Goal: Contribute content: Contribute content

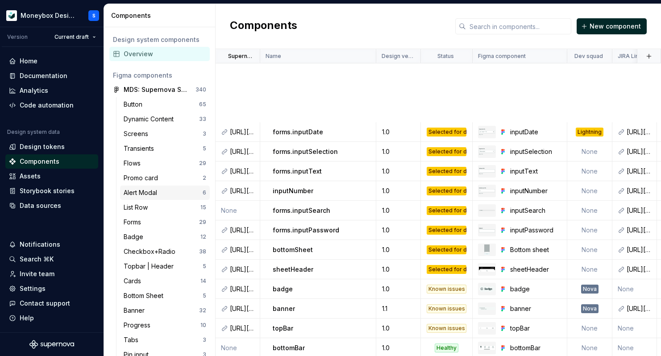
scroll to position [257, 0]
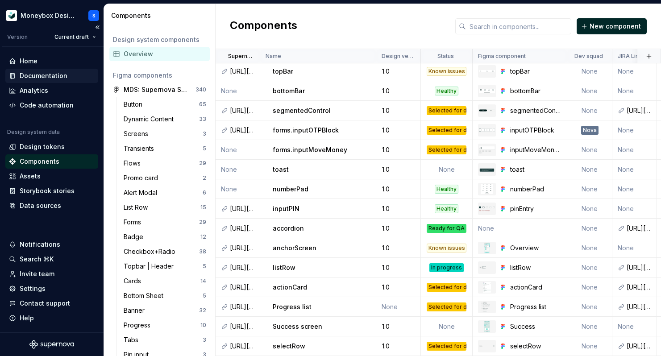
click at [67, 75] on div "Documentation" at bounding box center [52, 75] width 86 height 9
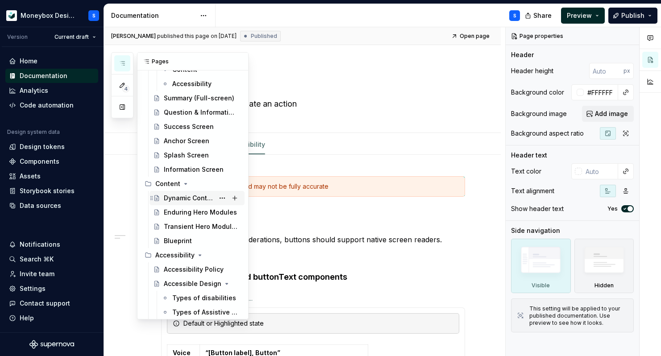
scroll to position [1692, 0]
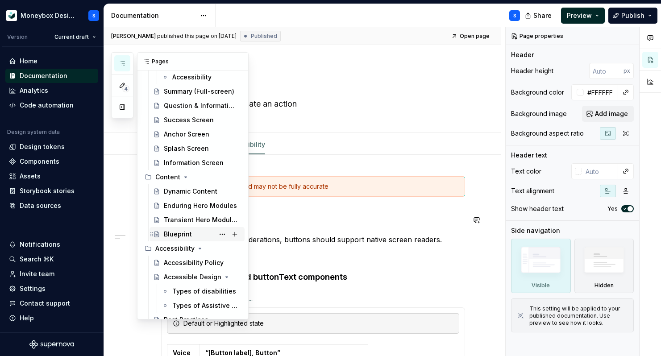
click at [201, 233] on div "Blueprint" at bounding box center [202, 234] width 77 height 13
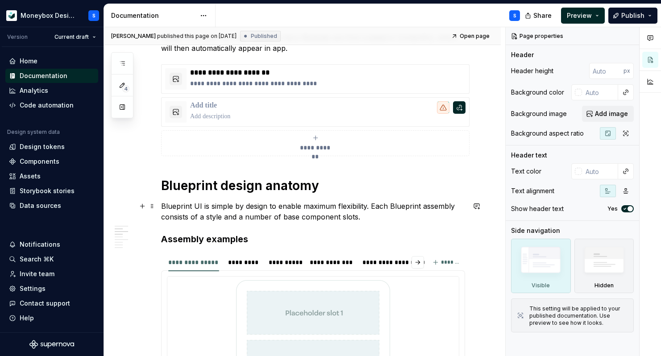
scroll to position [257, 0]
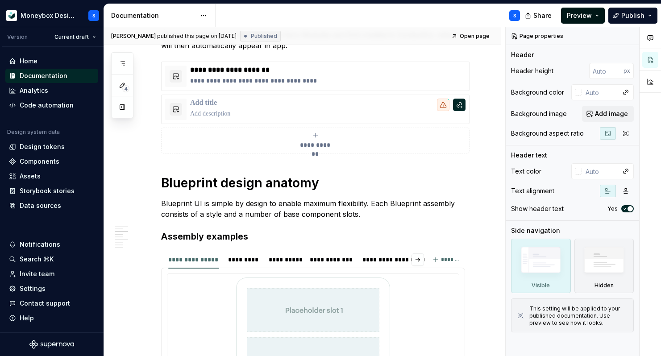
click at [590, 17] on span "Preview" at bounding box center [579, 15] width 25 height 9
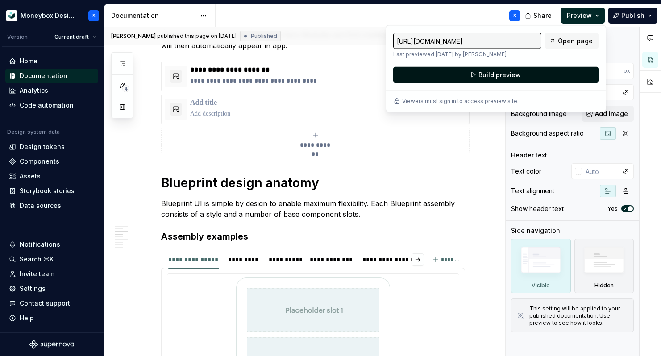
click at [511, 79] on span "Build preview" at bounding box center [500, 75] width 42 height 9
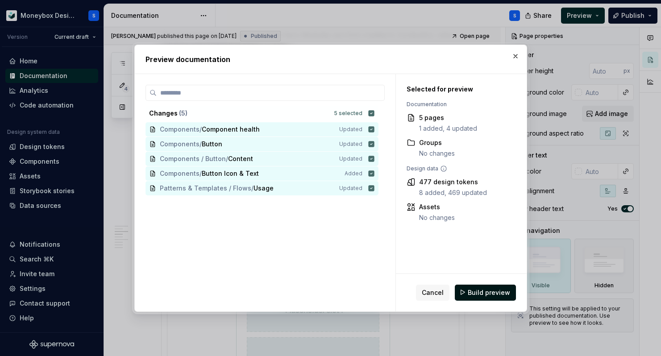
click at [492, 294] on span "Build preview" at bounding box center [489, 292] width 42 height 9
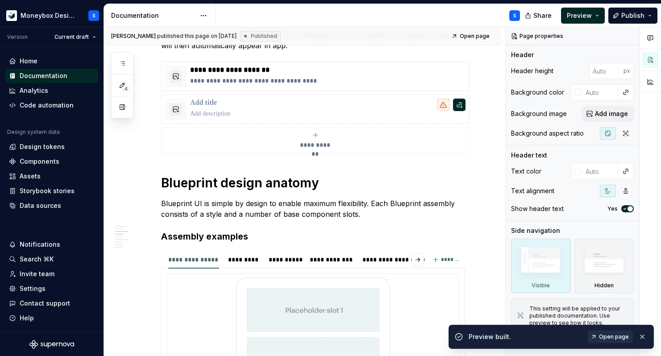
click at [614, 334] on span "Open page" at bounding box center [614, 337] width 30 height 7
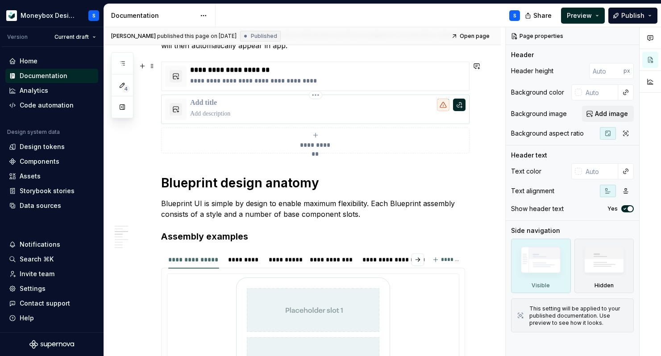
scroll to position [0, 0]
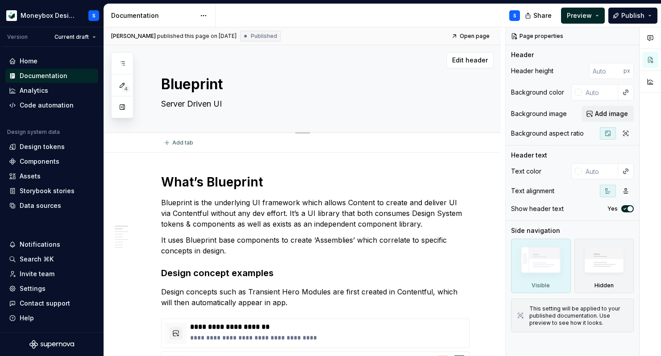
click at [380, 89] on textarea "Blueprint" at bounding box center [311, 84] width 304 height 21
click at [475, 54] on button "Edit header" at bounding box center [470, 60] width 47 height 16
type textarea "*"
click at [597, 92] on input "text" at bounding box center [600, 92] width 36 height 16
type input "ffffff"
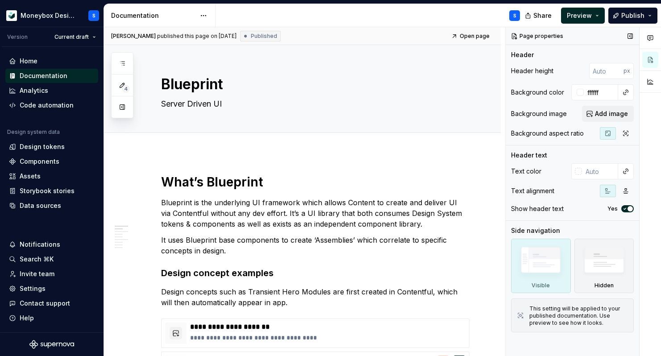
type textarea "*"
type input "#FFFFFF"
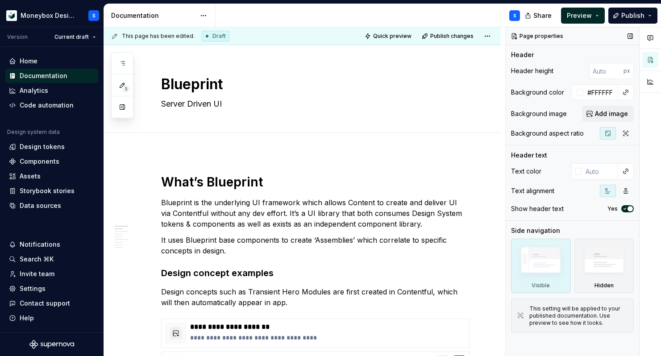
click at [531, 347] on div "Page properties Header Header height px Background color #FFFFFF Background ima…" at bounding box center [573, 192] width 134 height 330
click at [636, 18] on span "Publish" at bounding box center [633, 15] width 23 height 9
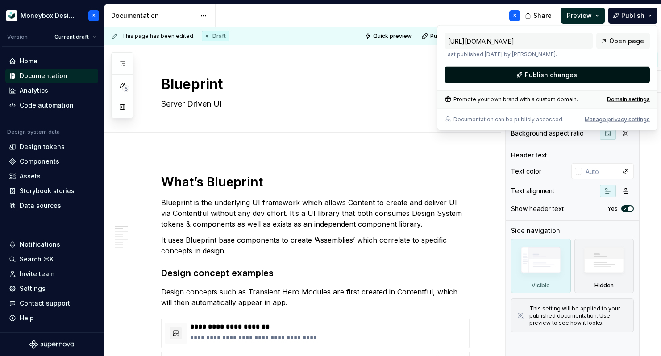
click at [554, 75] on span "Publish changes" at bounding box center [551, 75] width 52 height 9
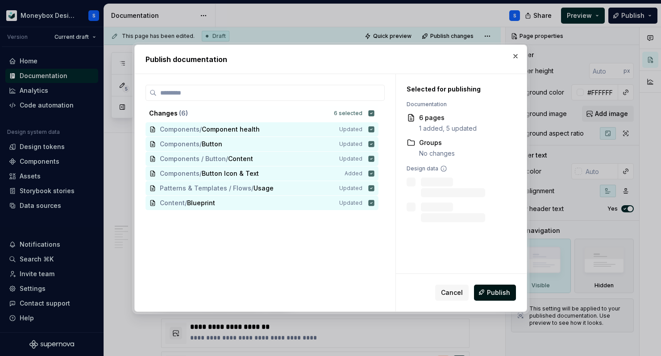
click at [488, 298] on button "Publish" at bounding box center [495, 293] width 42 height 16
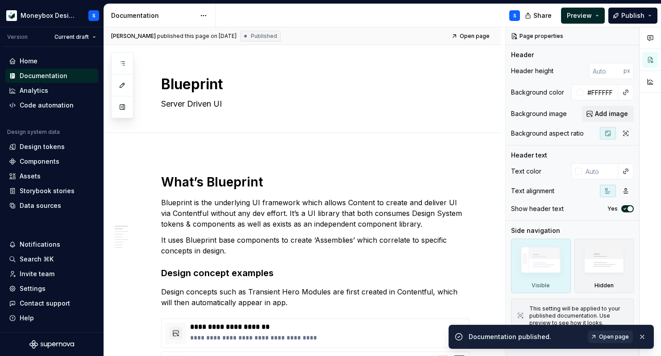
click at [615, 337] on span "Open page" at bounding box center [614, 337] width 30 height 7
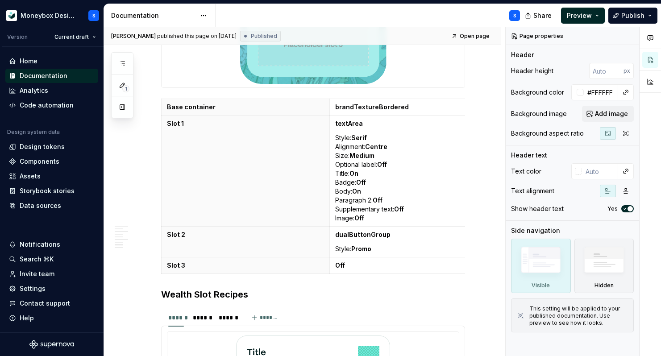
scroll to position [1640, 0]
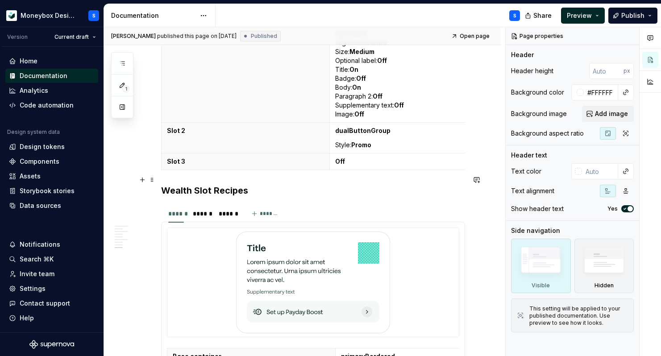
click at [163, 184] on h3 "Wealth Slot Recipes" at bounding box center [313, 190] width 304 height 13
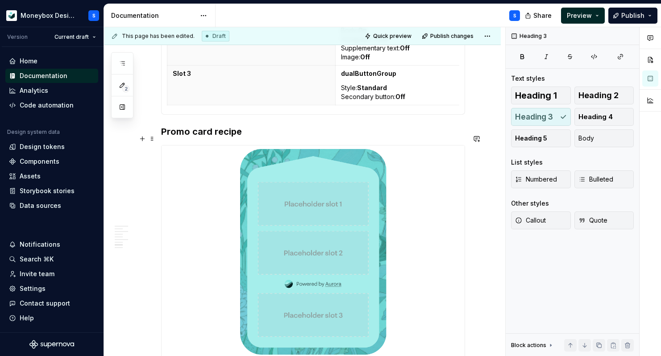
scroll to position [1253, 0]
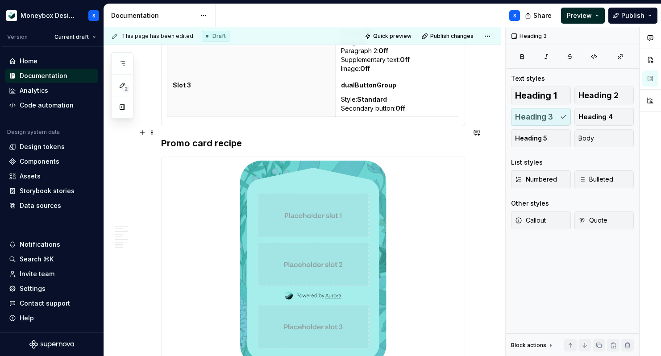
click at [162, 137] on h3 "Promo card recipe" at bounding box center [313, 143] width 304 height 13
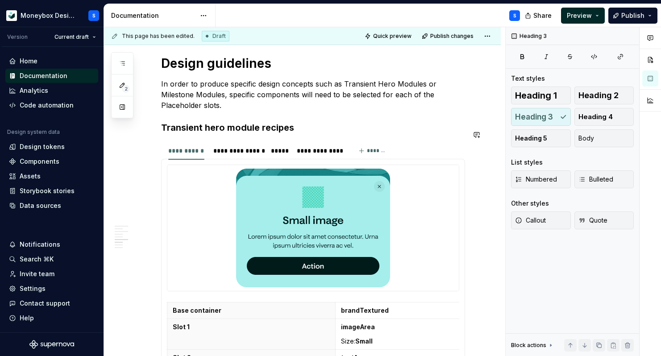
scroll to position [868, 0]
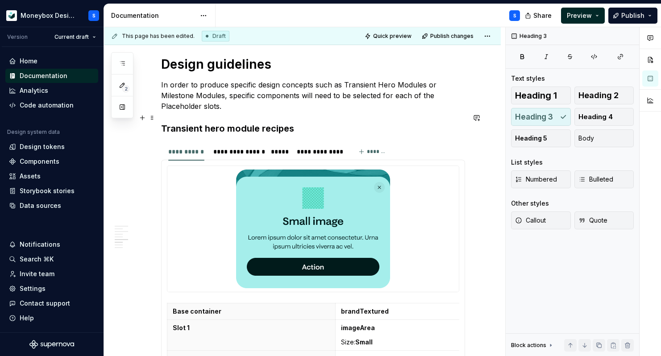
click at [163, 122] on h3 "Transient hero module recipes" at bounding box center [313, 128] width 304 height 13
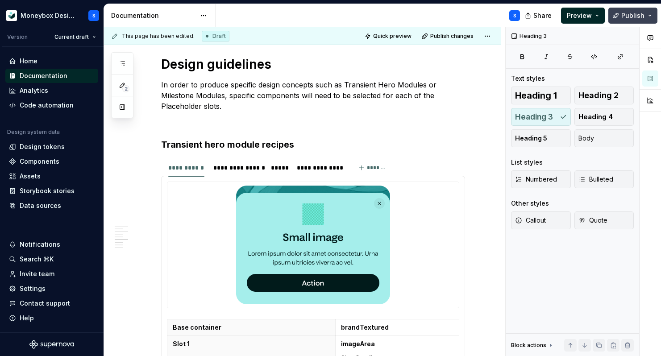
click at [631, 14] on span "Publish" at bounding box center [633, 15] width 23 height 9
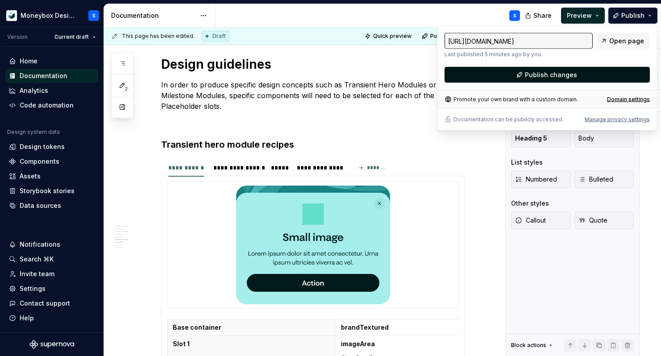
click at [523, 79] on button "Publish changes" at bounding box center [547, 75] width 205 height 16
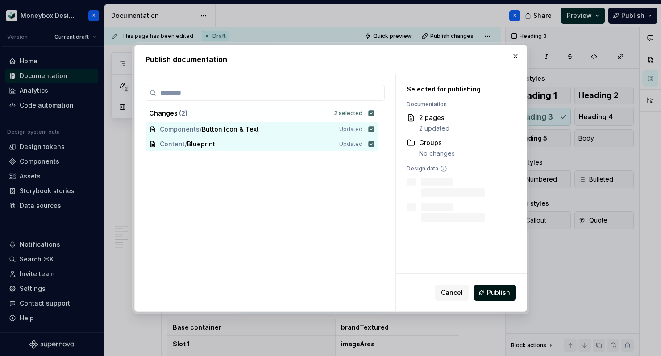
click at [493, 293] on span "Publish" at bounding box center [498, 292] width 23 height 9
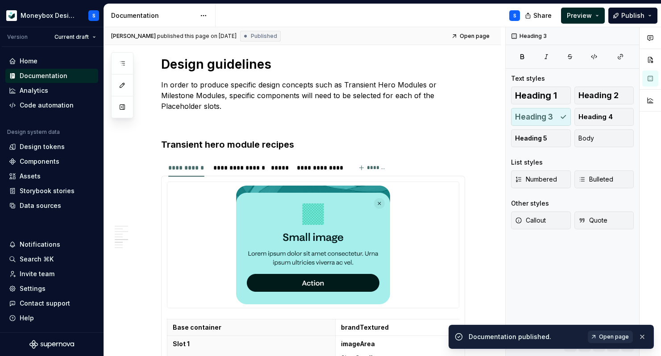
click at [606, 337] on span "Open page" at bounding box center [614, 337] width 30 height 7
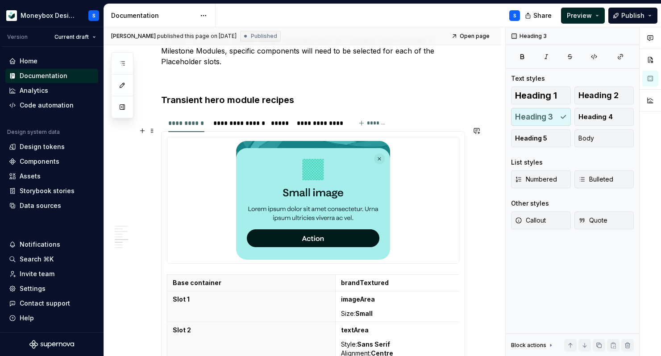
scroll to position [904, 0]
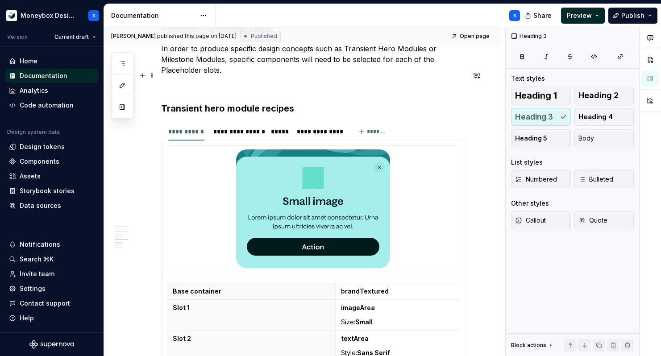
click at [204, 81] on p at bounding box center [313, 86] width 304 height 11
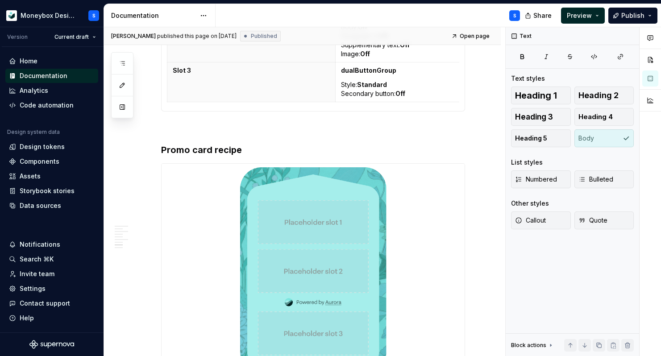
scroll to position [1281, 0]
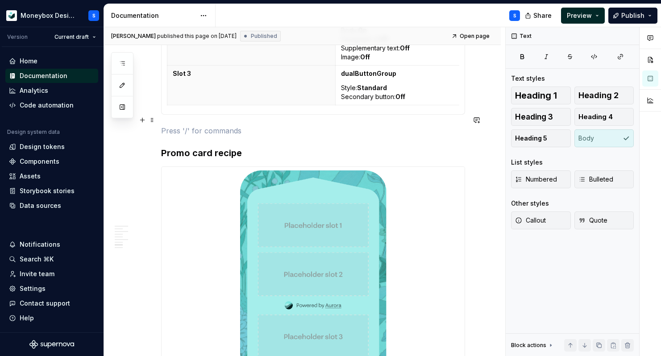
click at [207, 126] on p at bounding box center [313, 131] width 304 height 11
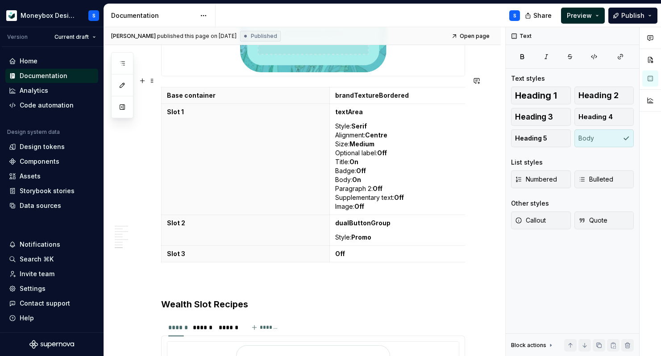
scroll to position [1589, 0]
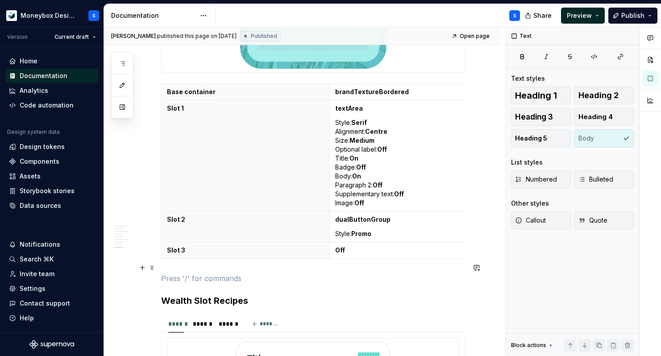
click at [211, 273] on p at bounding box center [313, 278] width 304 height 11
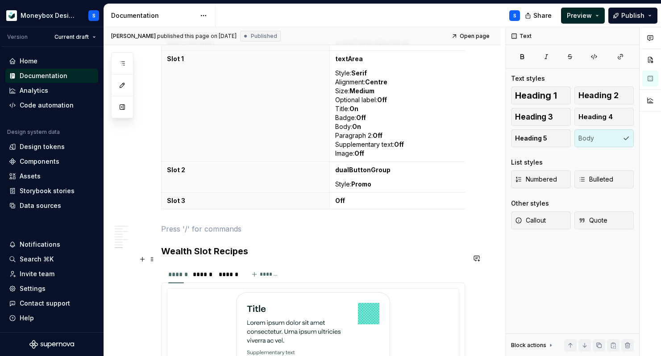
scroll to position [1652, 0]
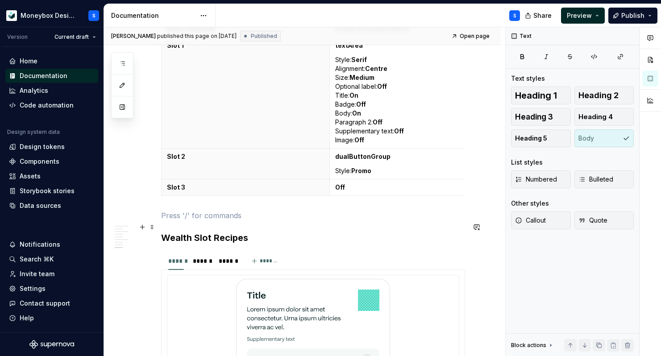
click at [216, 232] on h3 "Wealth Slot Recipes" at bounding box center [313, 238] width 304 height 13
type textarea "*"
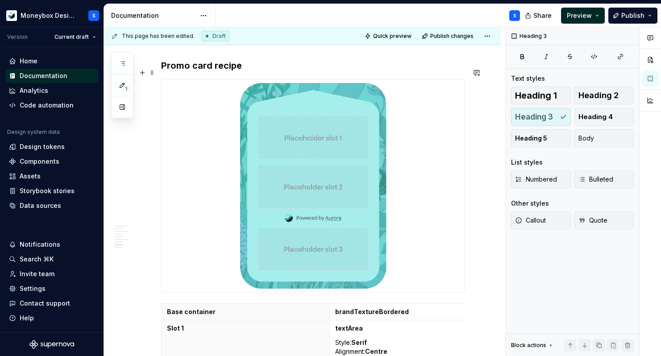
scroll to position [1433, 0]
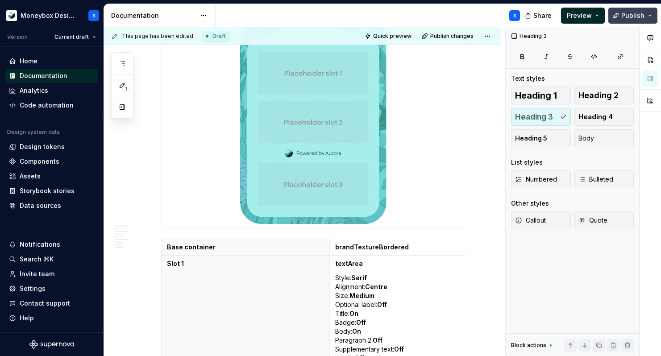
click at [642, 14] on span "Publish" at bounding box center [633, 15] width 23 height 9
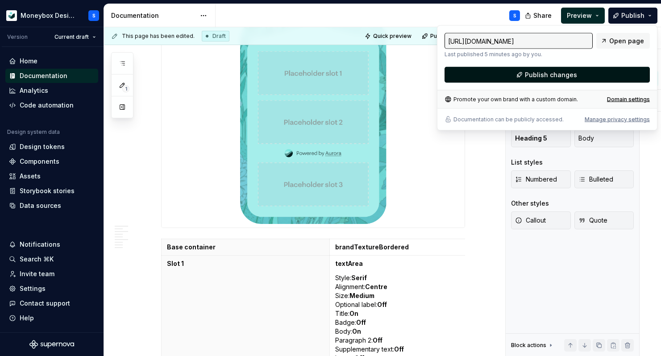
click at [523, 74] on button "Publish changes" at bounding box center [547, 75] width 205 height 16
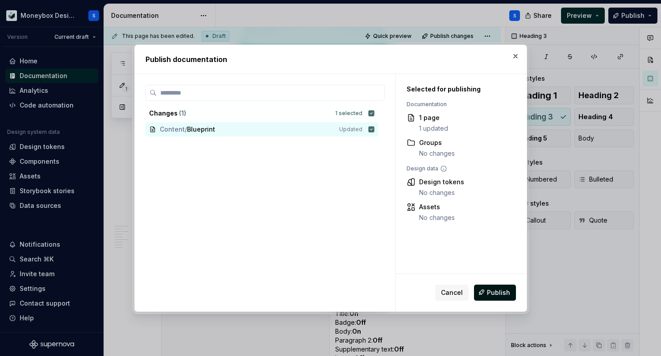
click at [502, 286] on button "Publish" at bounding box center [495, 293] width 42 height 16
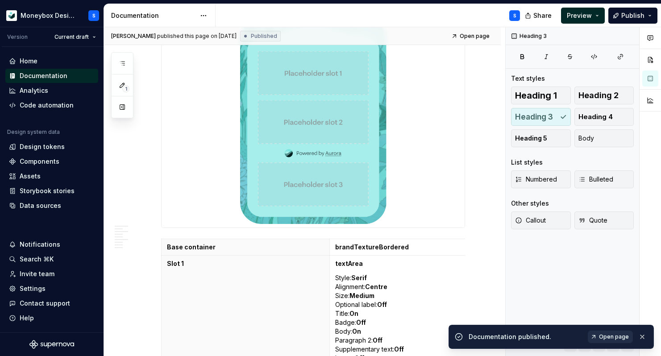
click at [606, 336] on span "Open page" at bounding box center [614, 337] width 30 height 7
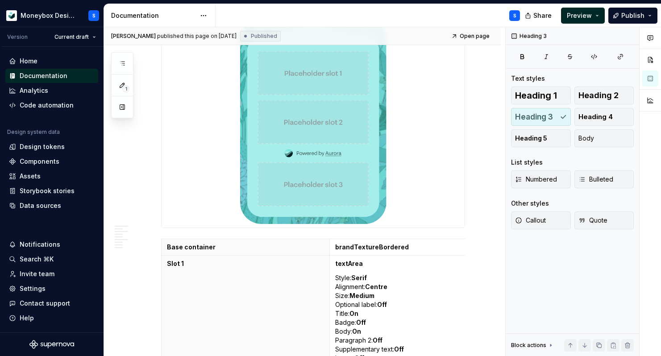
type textarea "*"
